Goal: Contribute content

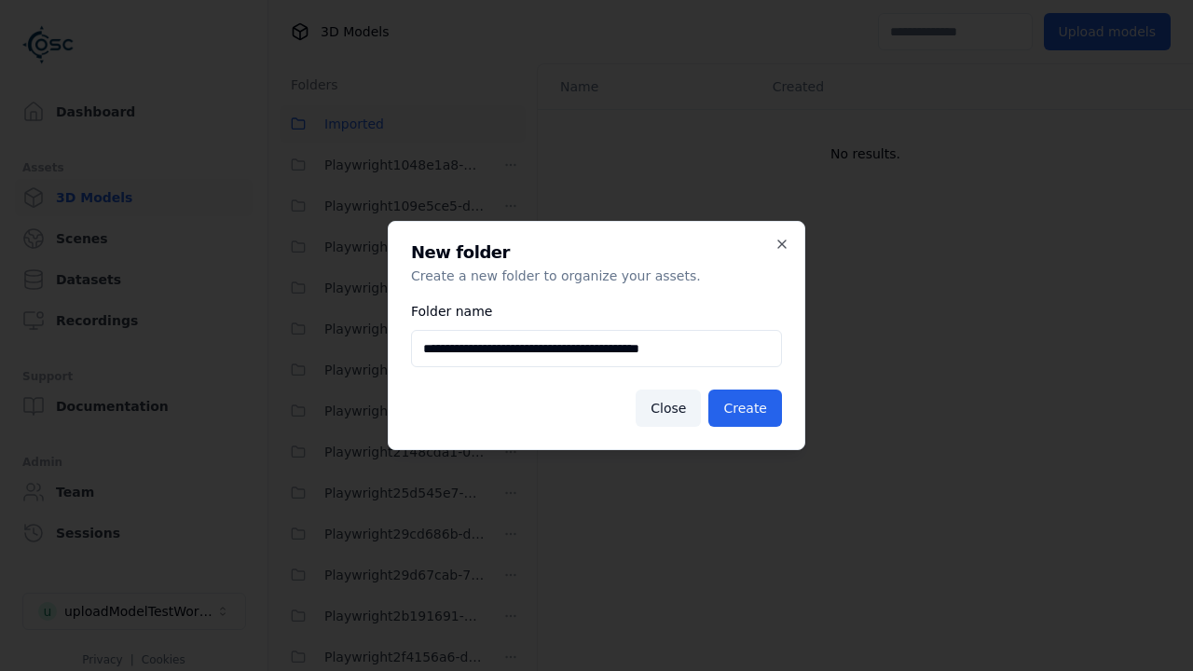
scroll to position [2954, 0]
type input "**********"
click at [748, 408] on button "Create" at bounding box center [746, 408] width 74 height 37
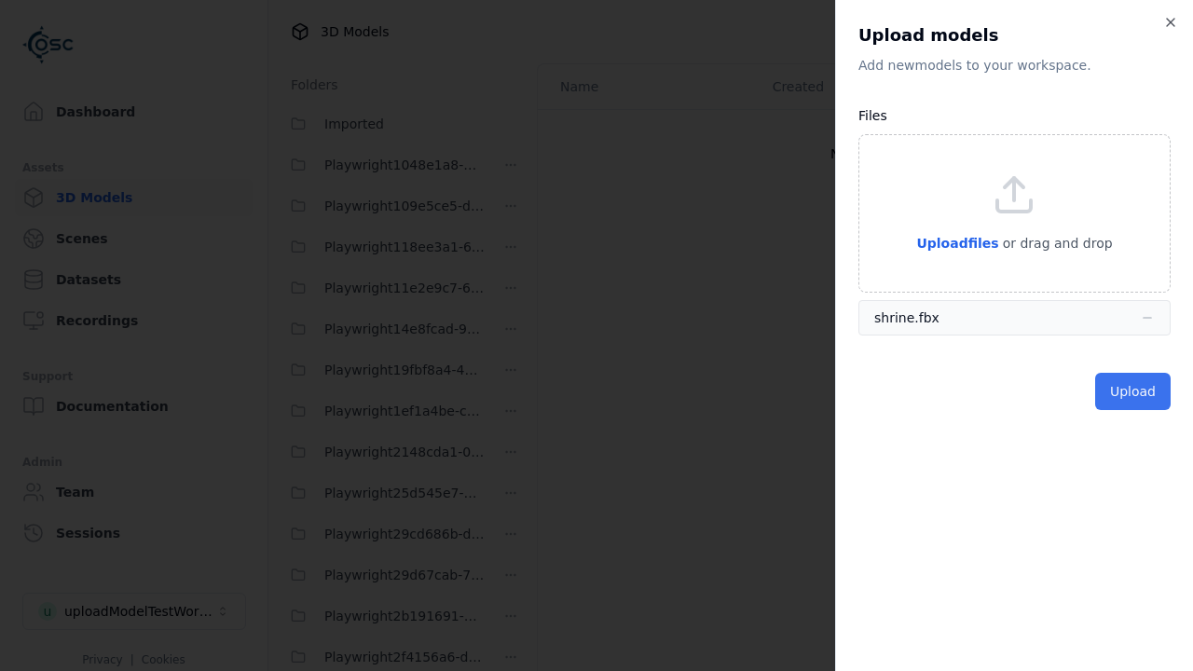
click at [1135, 392] on button "Upload" at bounding box center [1133, 391] width 76 height 37
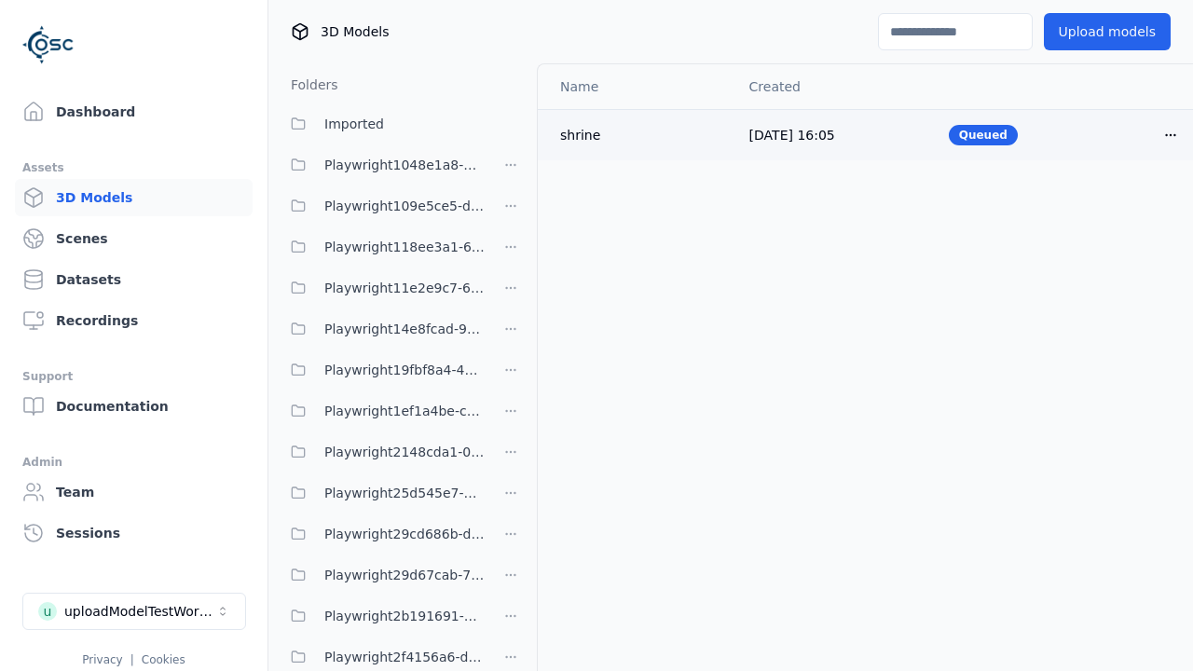
click at [1171, 134] on html "Support Dashboard Assets 3D Models Scenes Datasets Recordings Support Documenta…" at bounding box center [596, 335] width 1193 height 671
click at [1130, 207] on div "Delete" at bounding box center [1130, 207] width 110 height 30
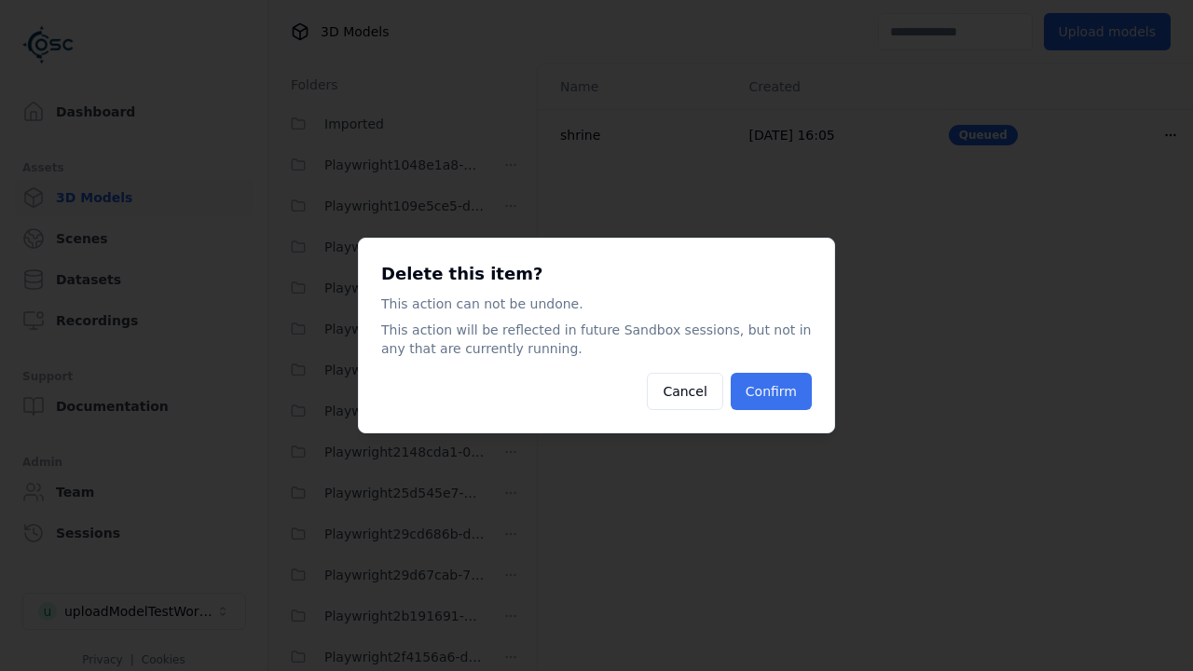
click at [773, 392] on button "Confirm" at bounding box center [771, 391] width 81 height 37
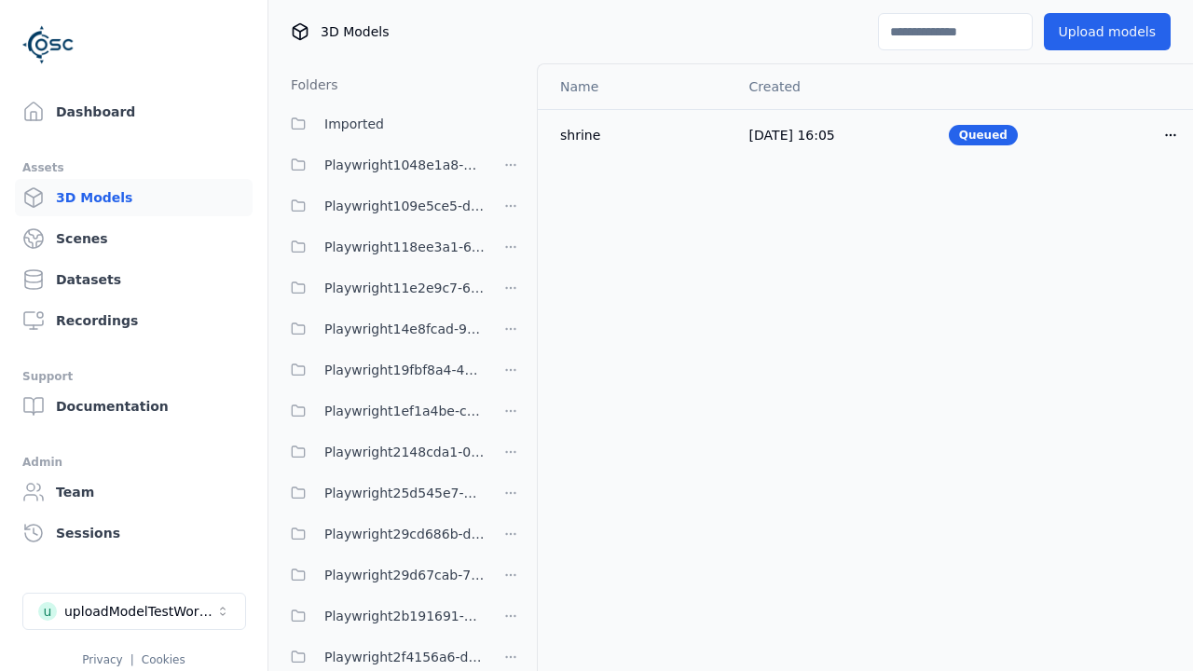
click at [511, 500] on html "Support Dashboard Assets 3D Models Scenes Datasets Recordings Support Documenta…" at bounding box center [596, 335] width 1193 height 671
